Goal: Information Seeking & Learning: Check status

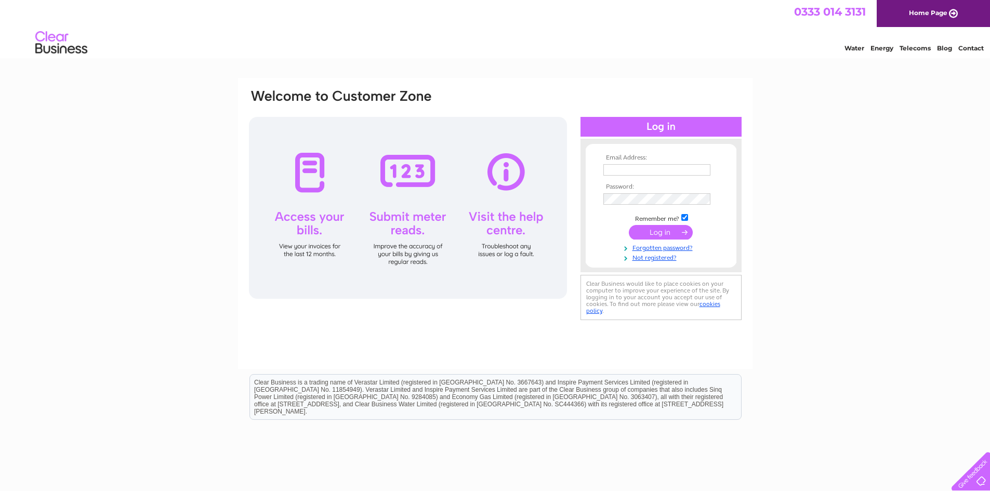
type input "contact@thecuriousgem.co.uk"
click at [586, 202] on form "Email Address: contact@thecuriousgem.co.uk Password:" at bounding box center [661, 208] width 151 height 109
click at [653, 233] on input "submit" at bounding box center [661, 233] width 64 height 15
click at [705, 199] on keeper-lock "Open Keeper Popup" at bounding box center [704, 199] width 12 height 12
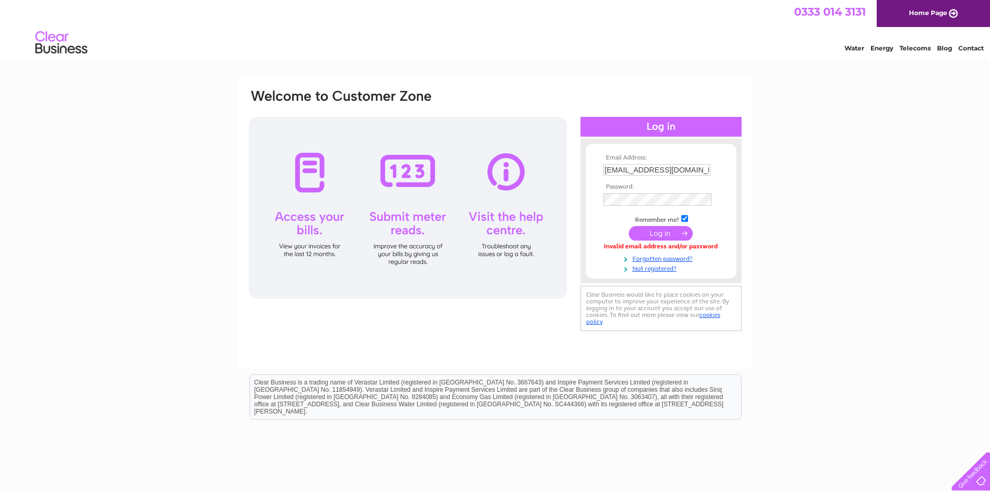
click at [664, 230] on input "submit" at bounding box center [661, 233] width 64 height 15
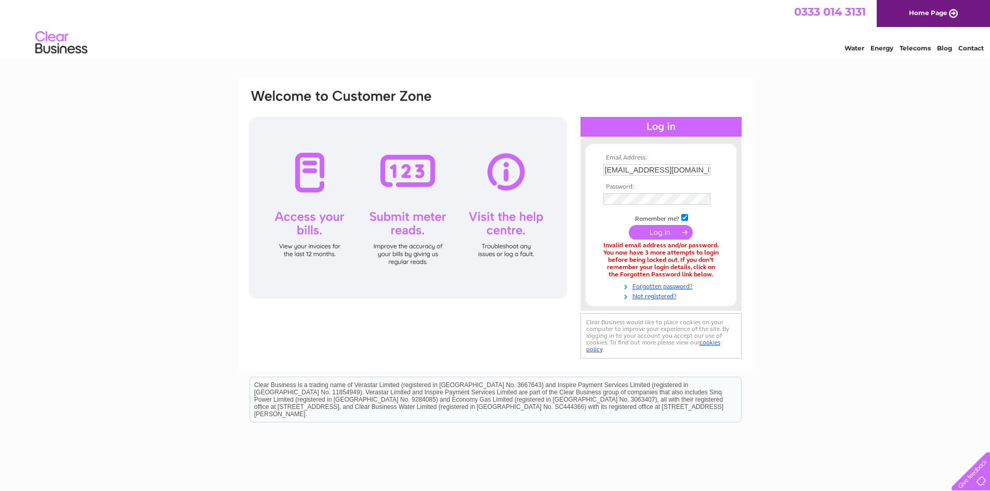
click at [706, 169] on keeper-lock "Open Keeper Popup" at bounding box center [703, 170] width 12 height 12
click at [706, 170] on keeper-lock "Open Keeper Popup" at bounding box center [703, 170] width 12 height 12
click at [793, 213] on div "Email Address: contact@thecuriousgem.co.uk Password:" at bounding box center [495, 313] width 990 height 471
drag, startPoint x: 605, startPoint y: 169, endPoint x: 746, endPoint y: 186, distance: 141.9
click at [746, 186] on div "Email Address: contact@thecuriousgem.co.uk Password:" at bounding box center [495, 225] width 514 height 295
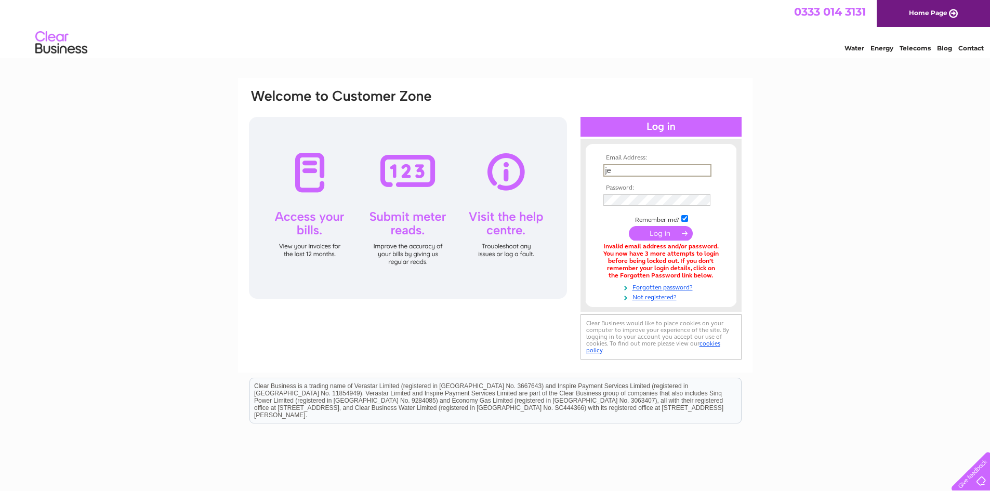
type input "jenny@thecuriousgem.co.uk"
click at [703, 201] on keeper-lock "Open Keeper Popup" at bounding box center [704, 199] width 12 height 12
click at [642, 232] on input "submit" at bounding box center [661, 232] width 64 height 15
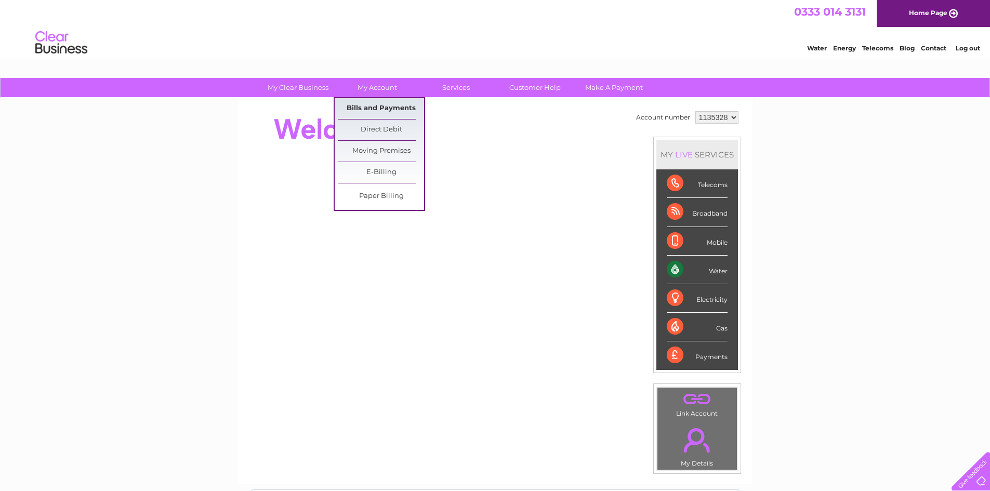
click at [382, 105] on link "Bills and Payments" at bounding box center [381, 108] width 86 height 21
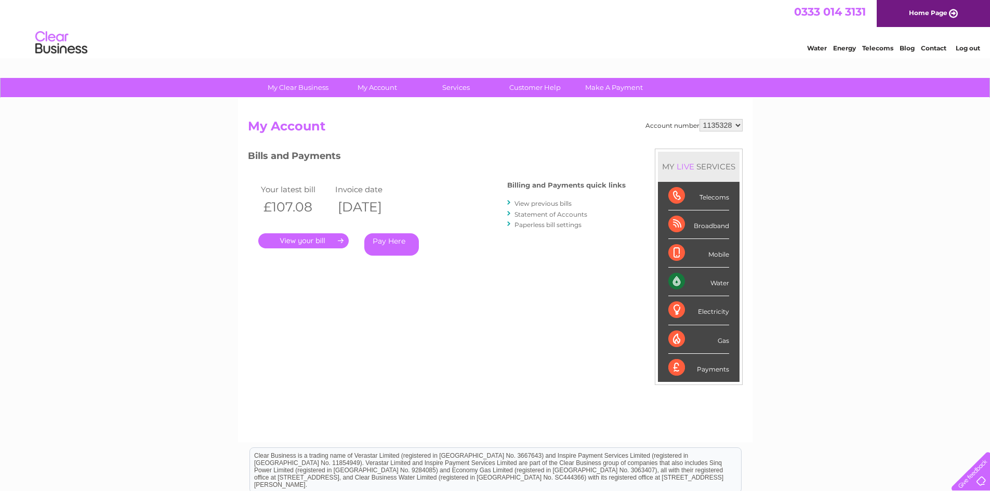
click at [541, 214] on link "Statement of Accounts" at bounding box center [550, 214] width 73 height 8
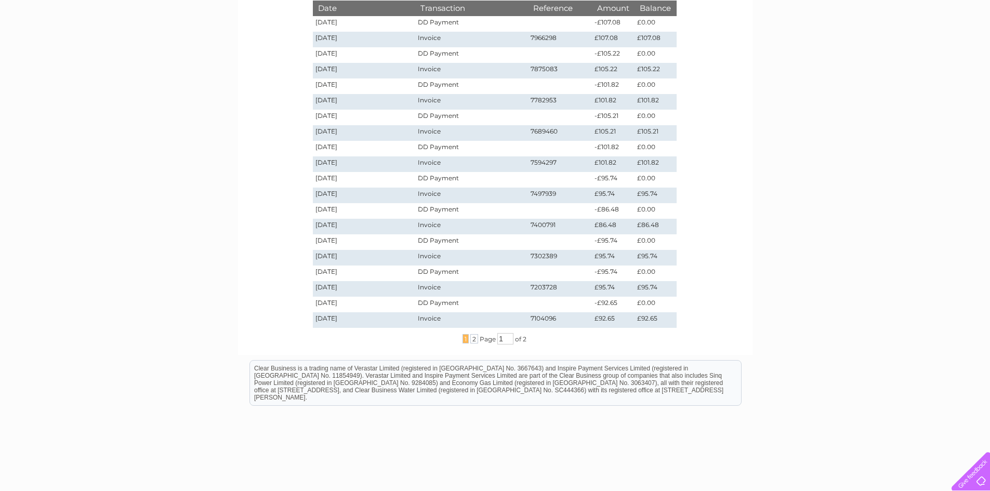
scroll to position [156, 0]
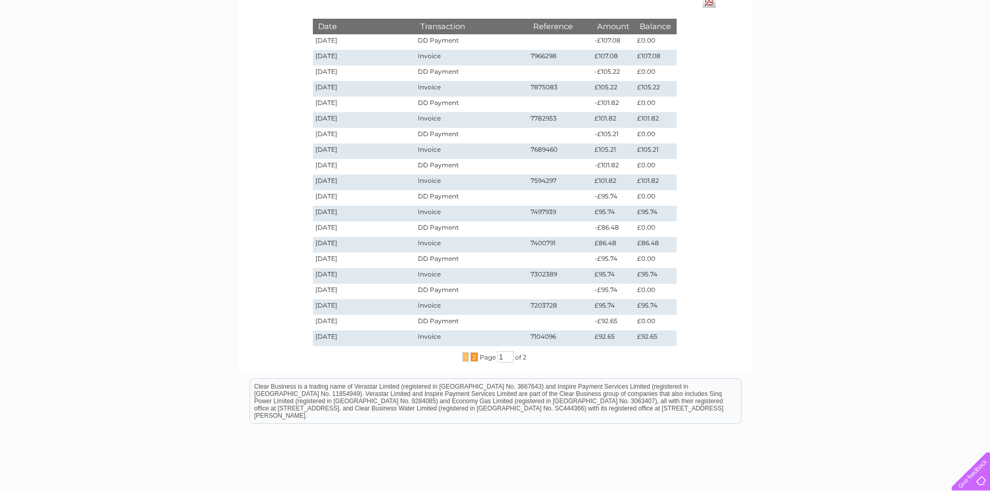
click at [472, 356] on span "2" at bounding box center [474, 356] width 8 height 9
